Goal: Task Accomplishment & Management: Manage account settings

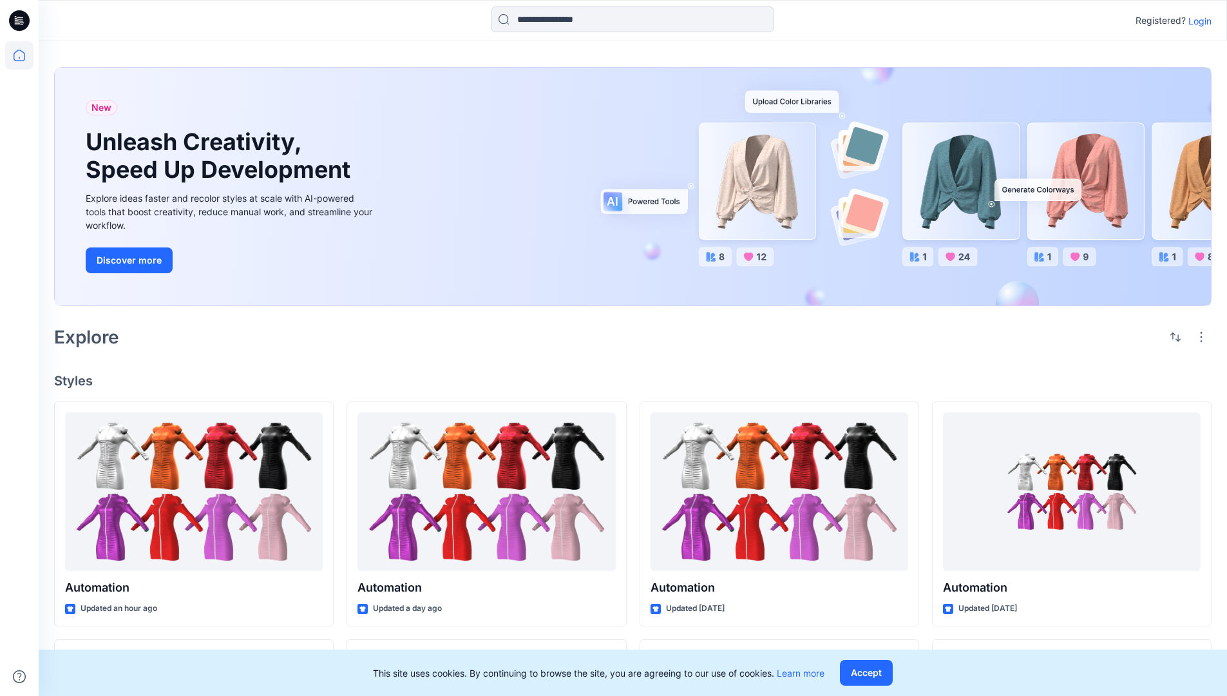
click at [1197, 21] on p "Login" at bounding box center [1199, 21] width 23 height 14
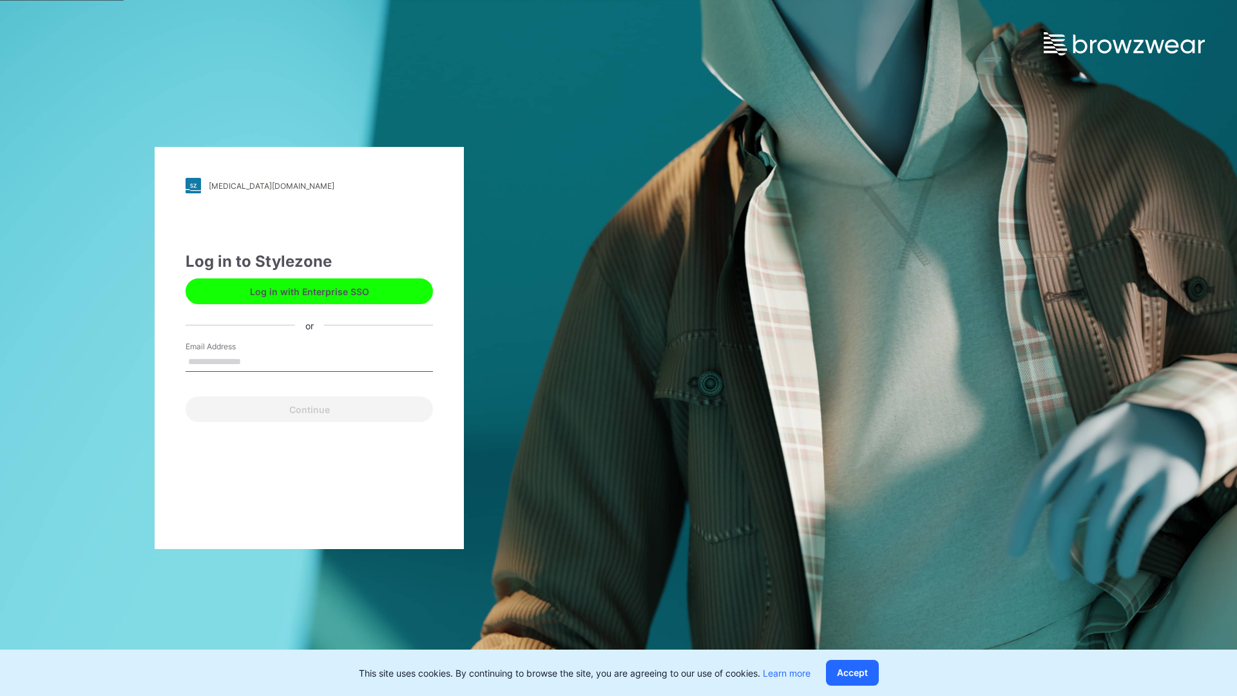
click at [254, 361] on input "Email Address" at bounding box center [308, 361] width 247 height 19
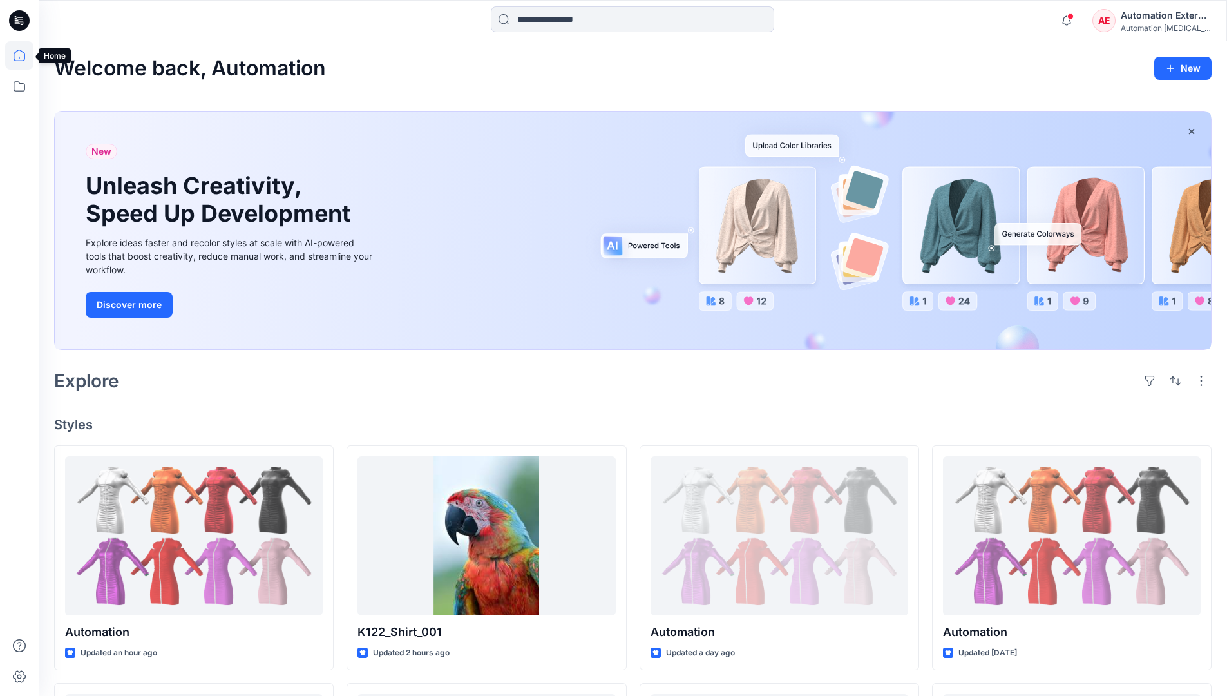
click at [24, 55] on icon at bounding box center [20, 56] width 12 height 12
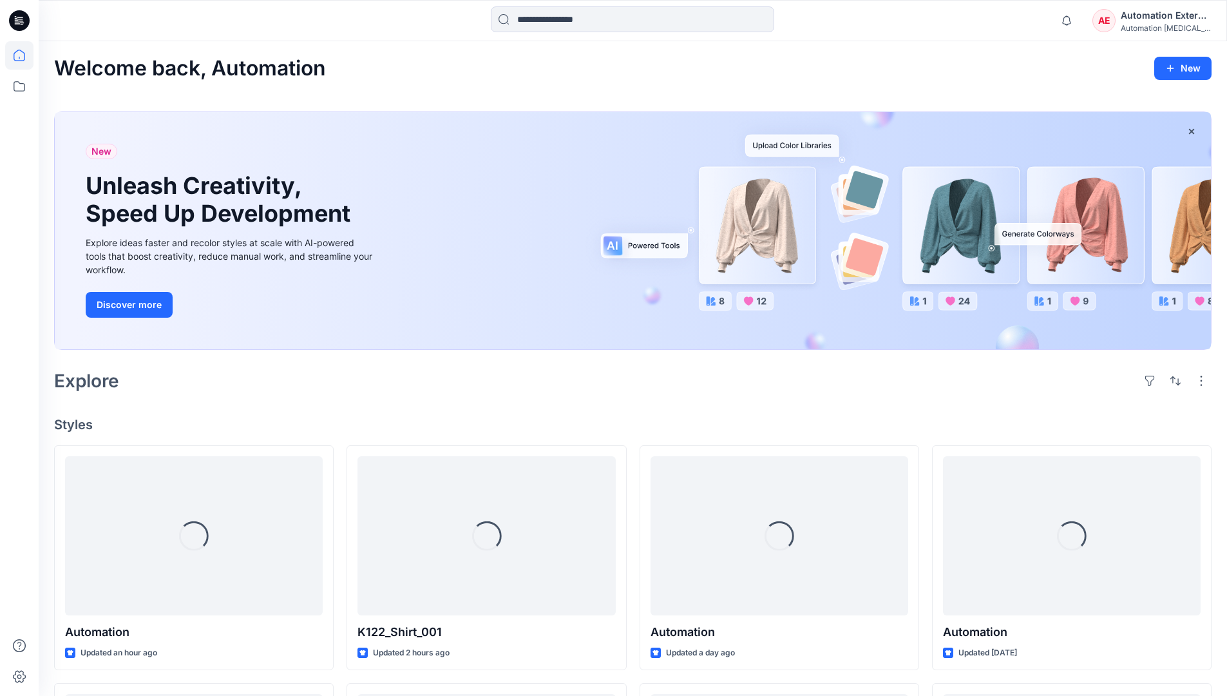
click at [1121, 21] on div "Automation External" at bounding box center [1166, 15] width 90 height 15
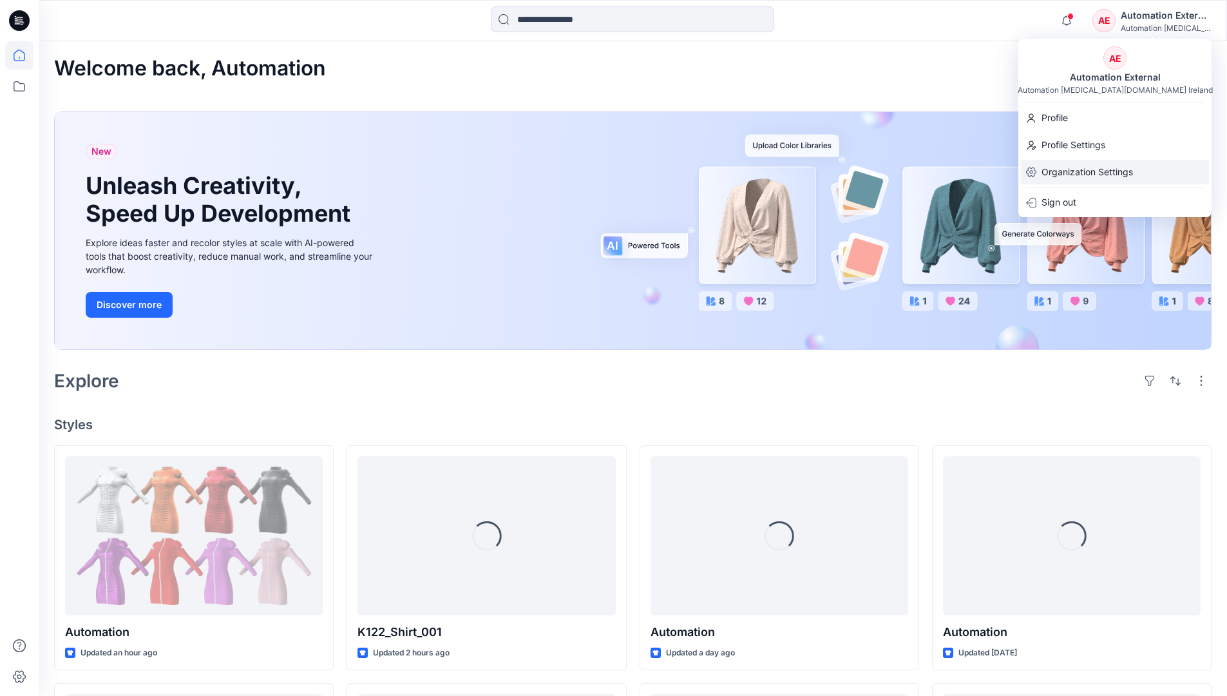
click at [1078, 165] on p "Organization Settings" at bounding box center [1086, 172] width 91 height 24
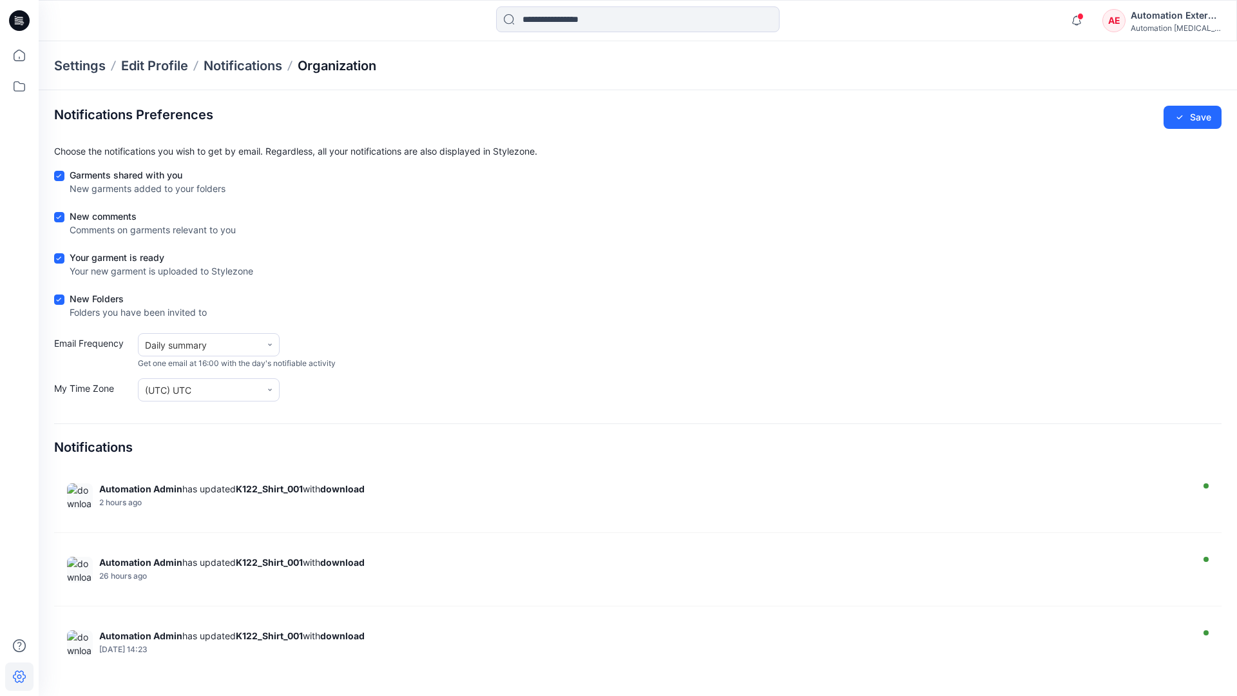
click at [361, 67] on p "Organization" at bounding box center [337, 66] width 79 height 18
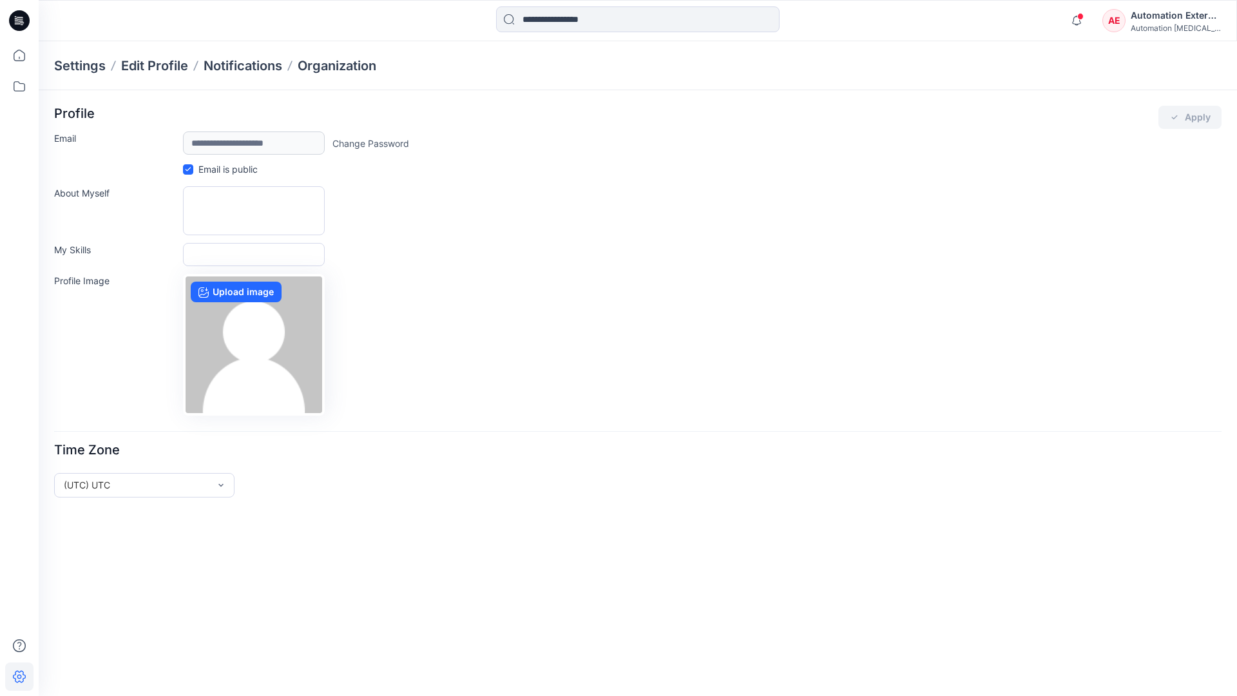
click at [1176, 20] on div "Automation External" at bounding box center [1175, 15] width 90 height 15
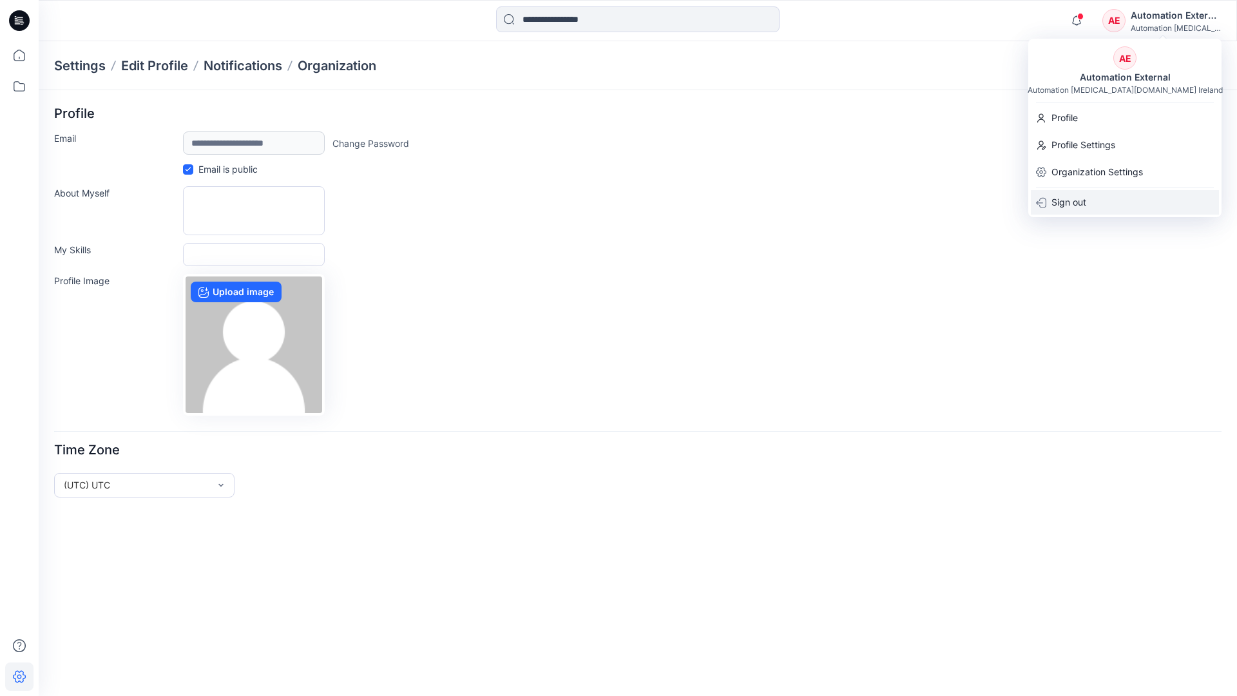
click at [1093, 200] on div "Sign out" at bounding box center [1125, 202] width 188 height 24
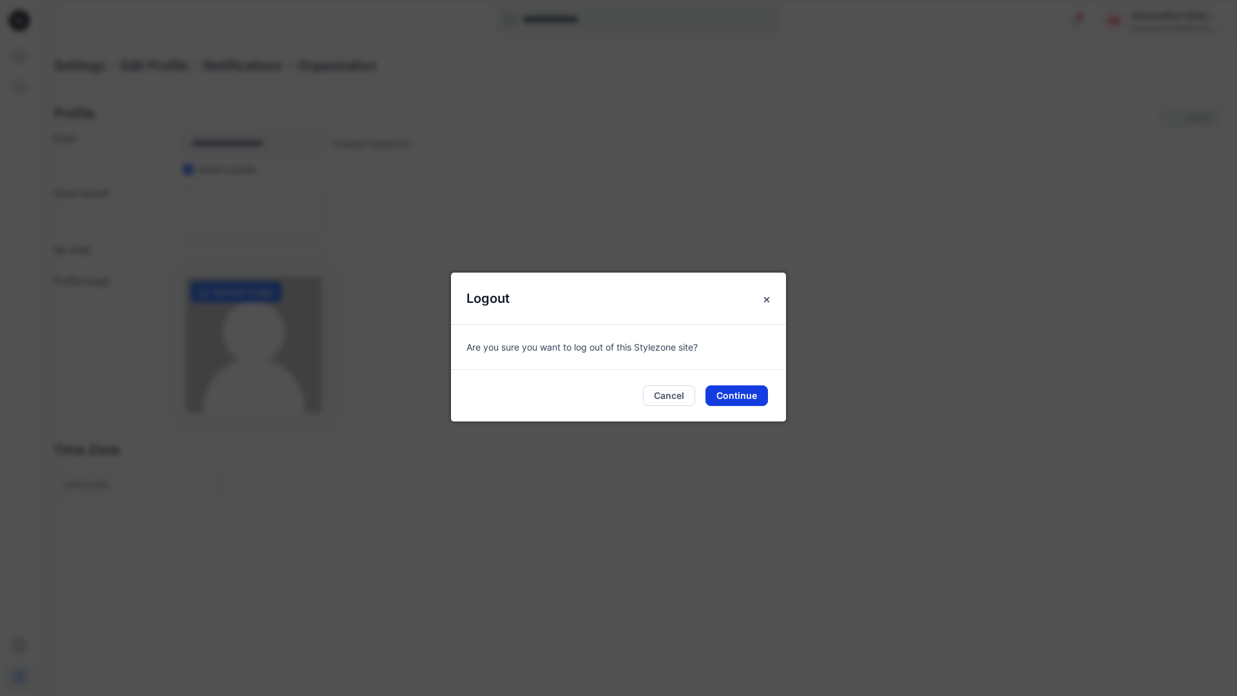
click at [745, 390] on button "Continue" at bounding box center [736, 395] width 62 height 21
